Goal: Browse casually: Explore the website without a specific task or goal

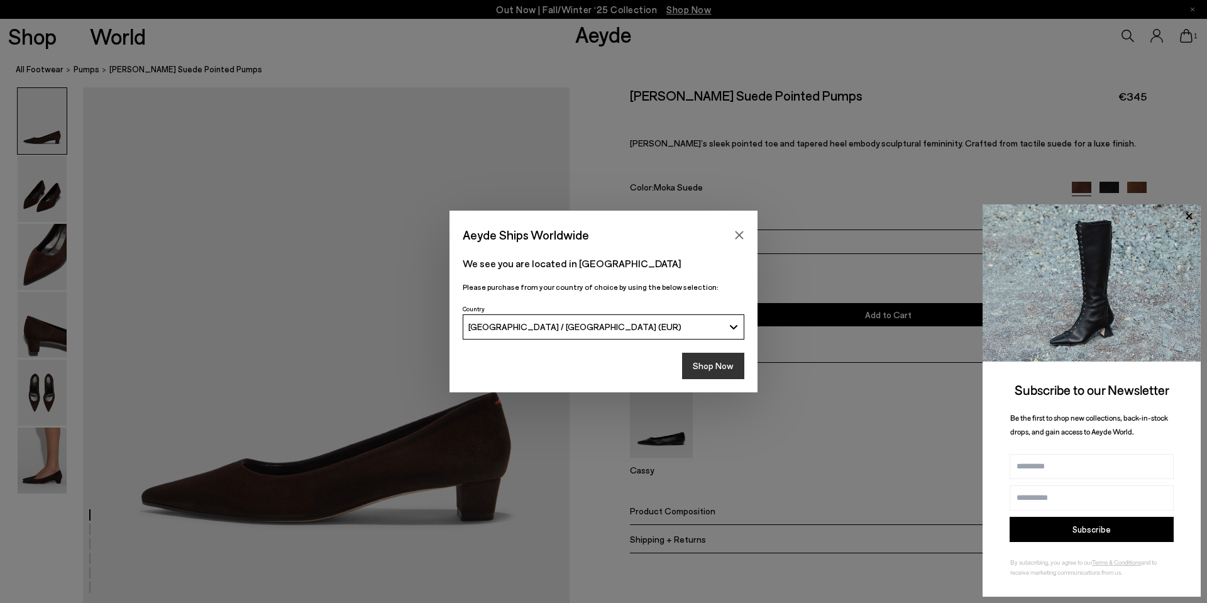
click at [734, 365] on button "Shop Now" at bounding box center [713, 366] width 62 height 26
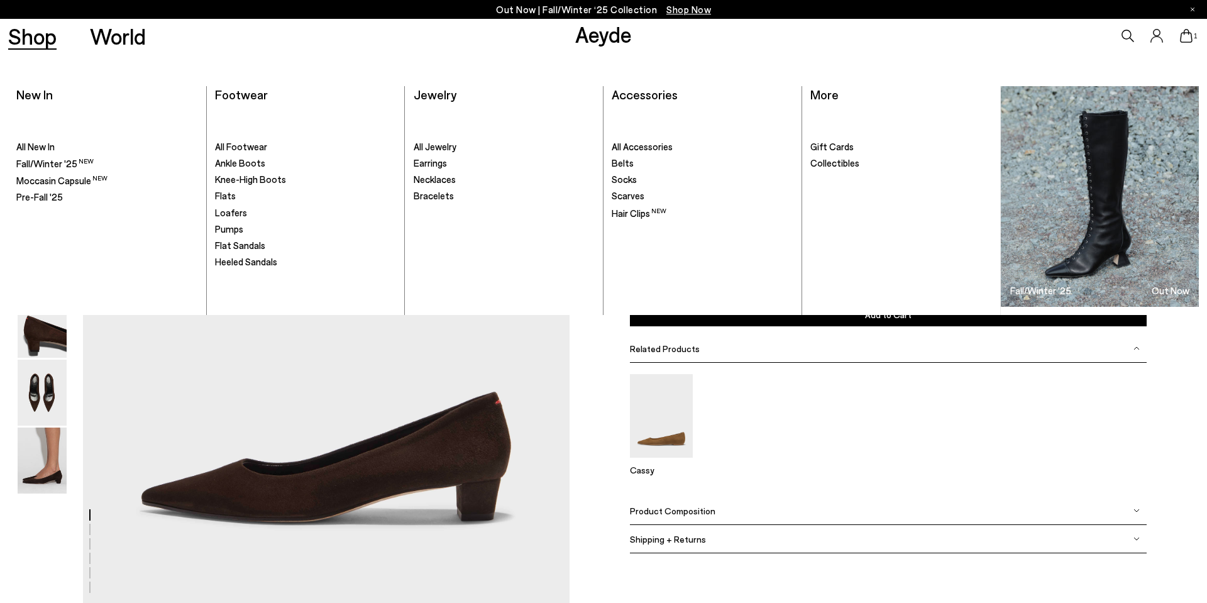
click at [36, 40] on link "Shop" at bounding box center [32, 36] width 48 height 22
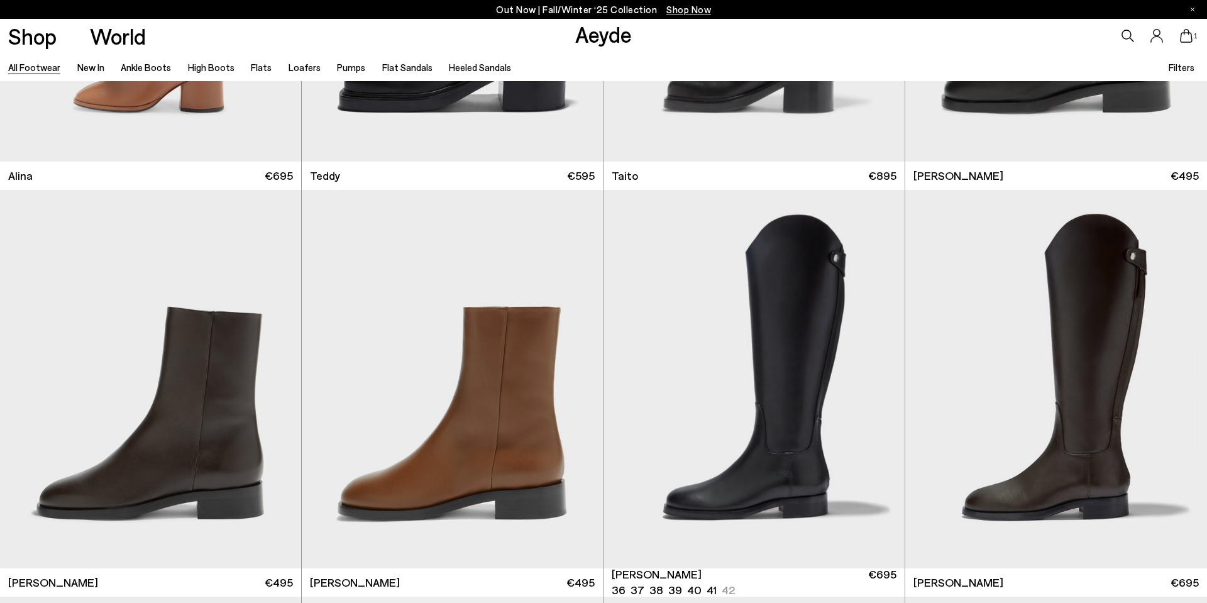
scroll to position [9243, 0]
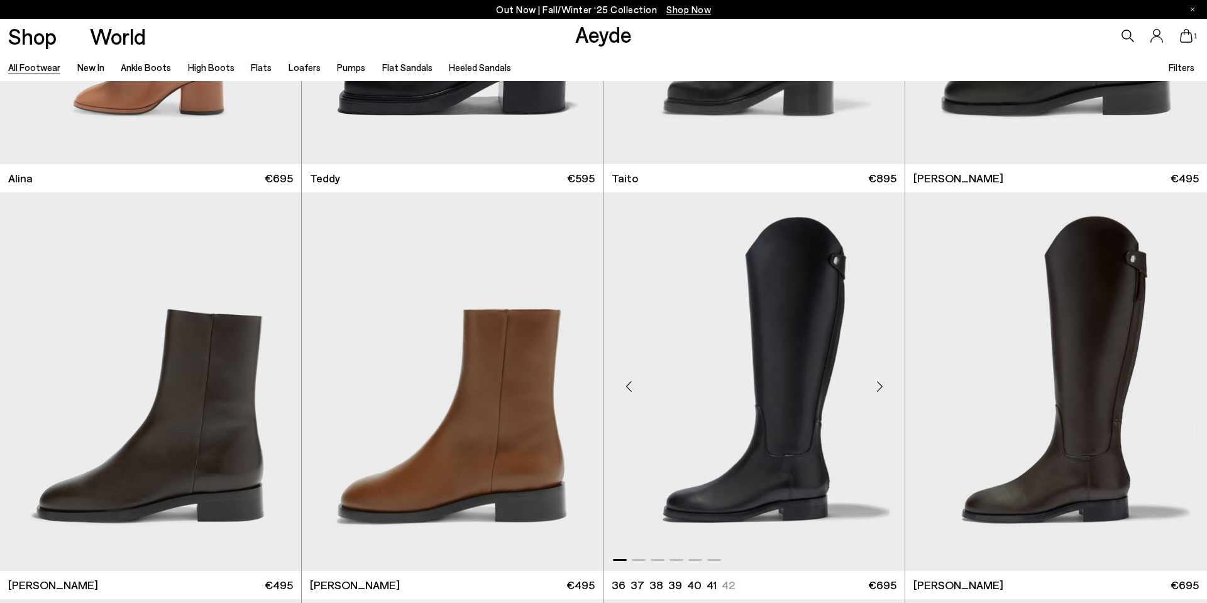
click at [883, 382] on div "Next slide" at bounding box center [880, 387] width 38 height 38
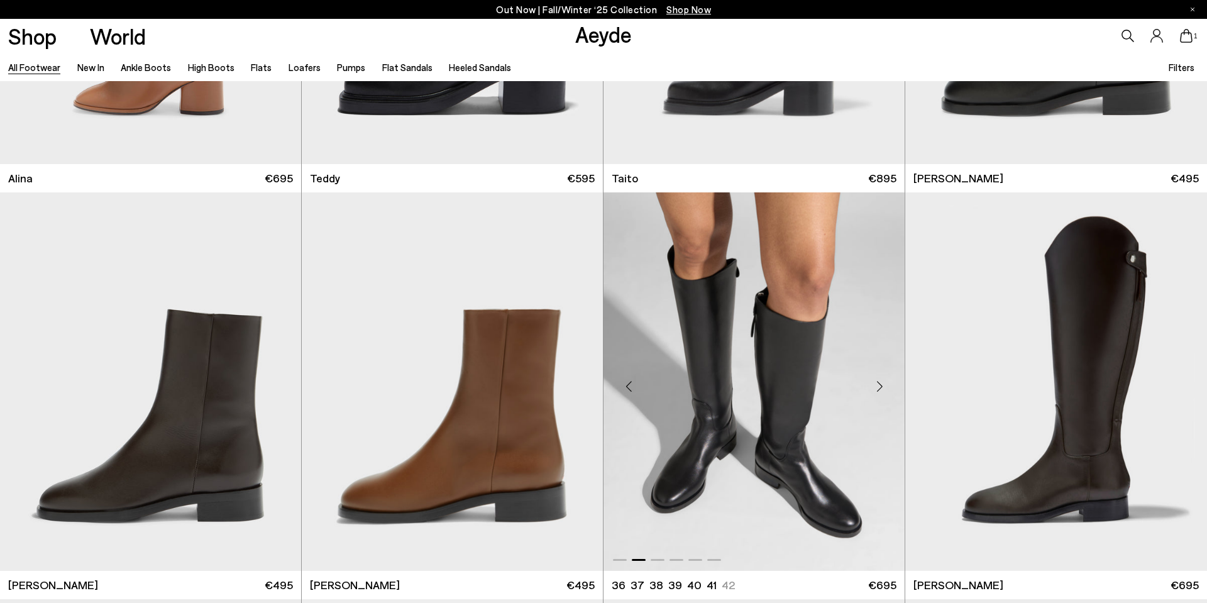
click at [883, 382] on div "Next slide" at bounding box center [880, 387] width 38 height 38
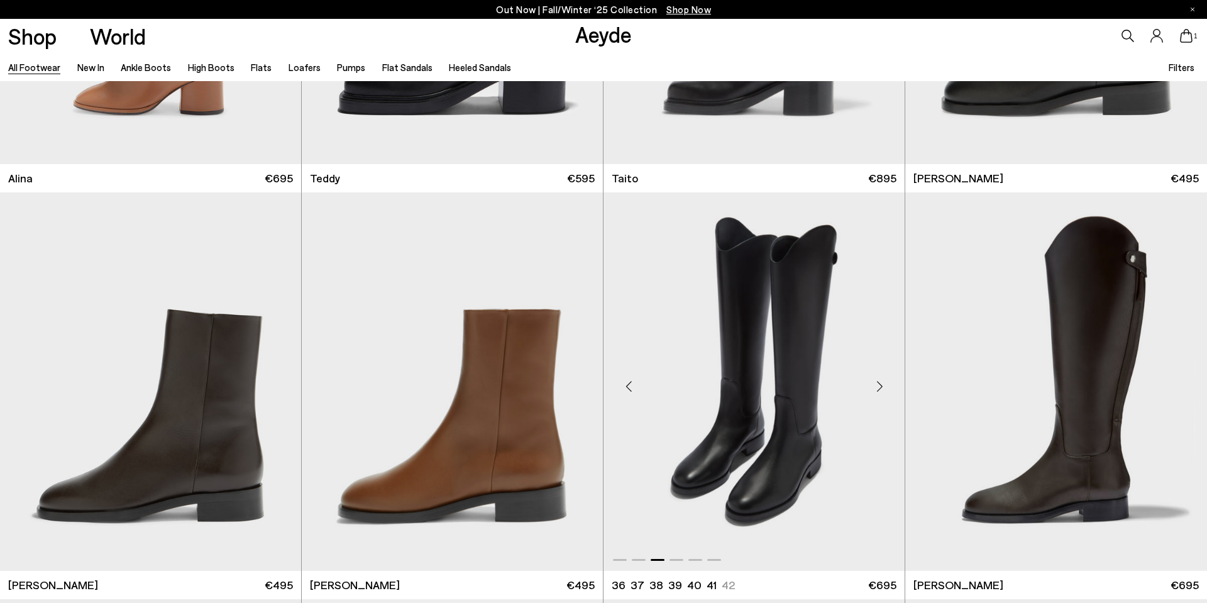
click at [883, 382] on div "Next slide" at bounding box center [880, 387] width 38 height 38
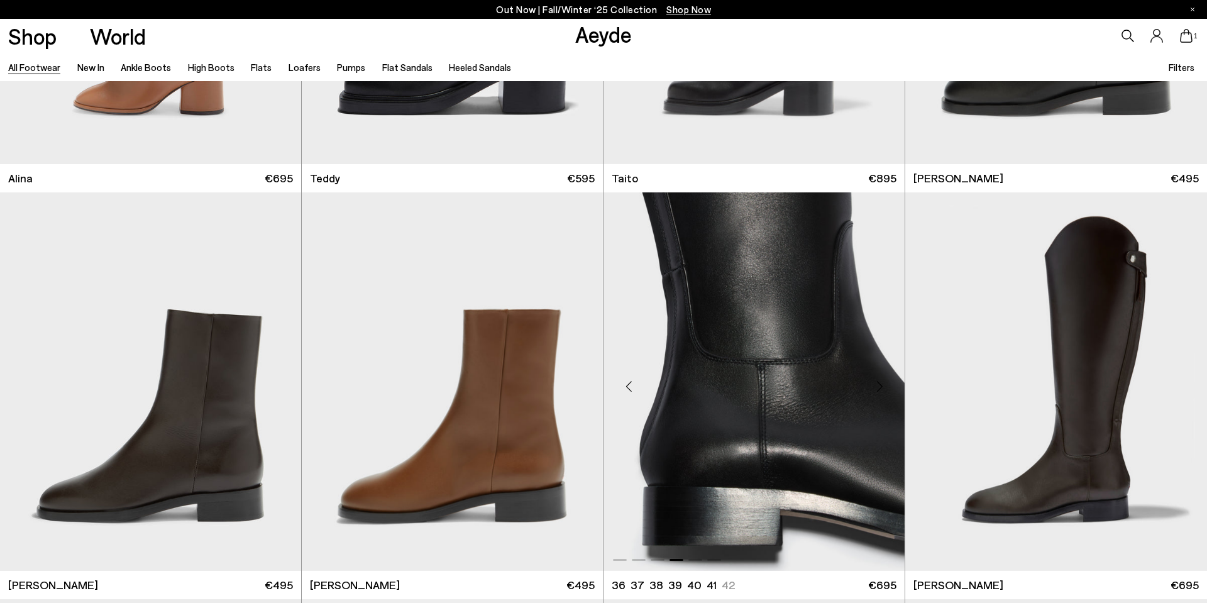
click at [883, 382] on div "Next slide" at bounding box center [880, 387] width 38 height 38
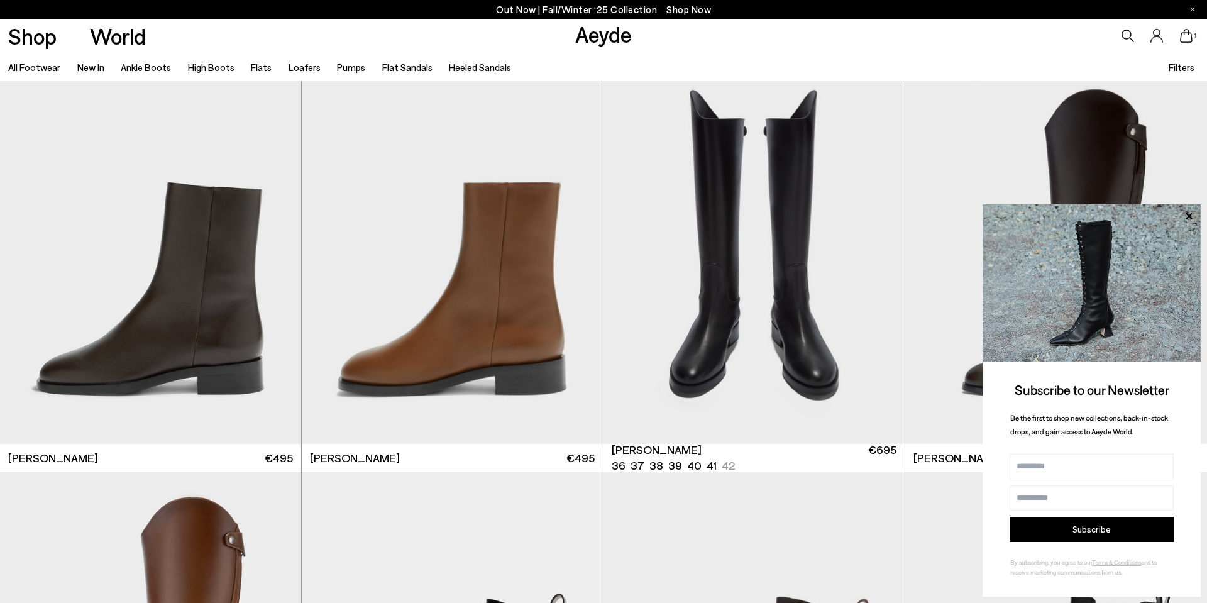
scroll to position [9372, 0]
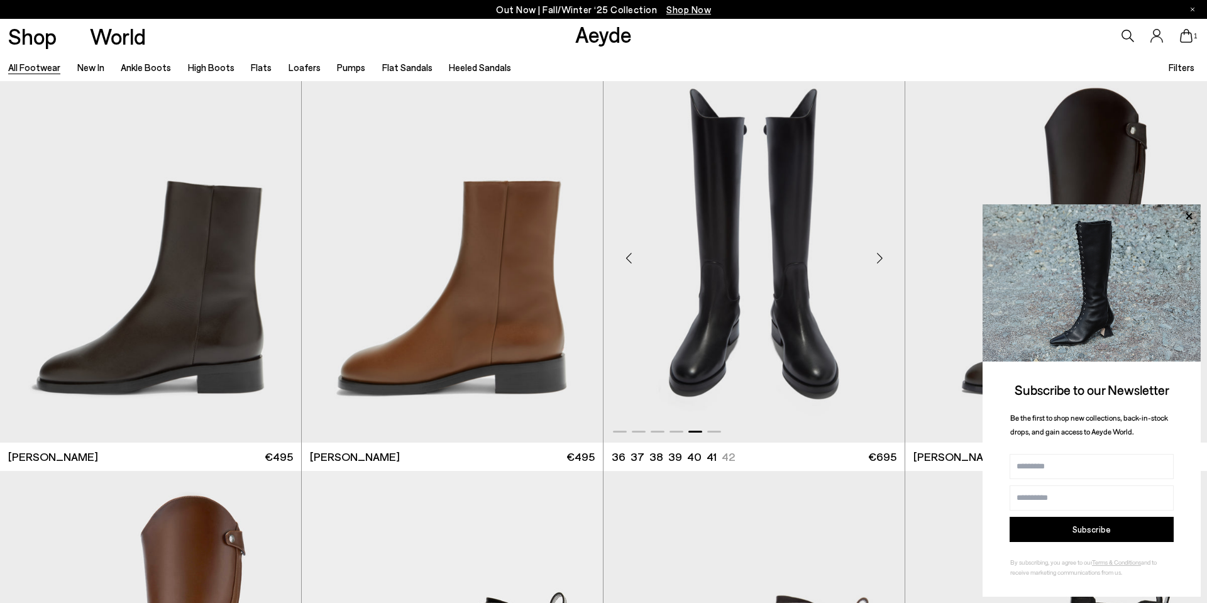
click at [749, 270] on img "5 / 6" at bounding box center [754, 253] width 301 height 379
